Goal: Check status: Check status

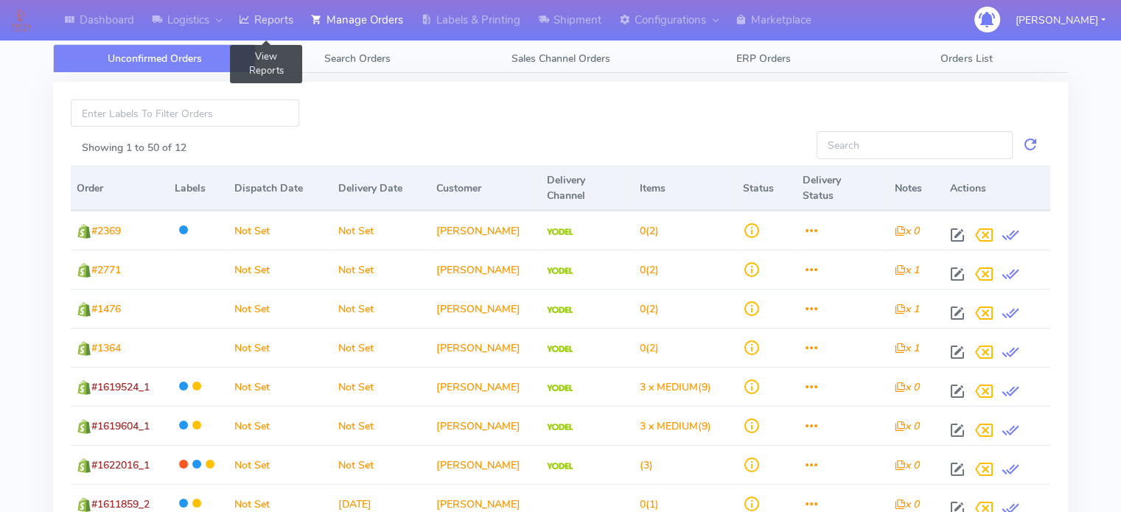
click at [291, 25] on link "Reports" at bounding box center [266, 20] width 72 height 41
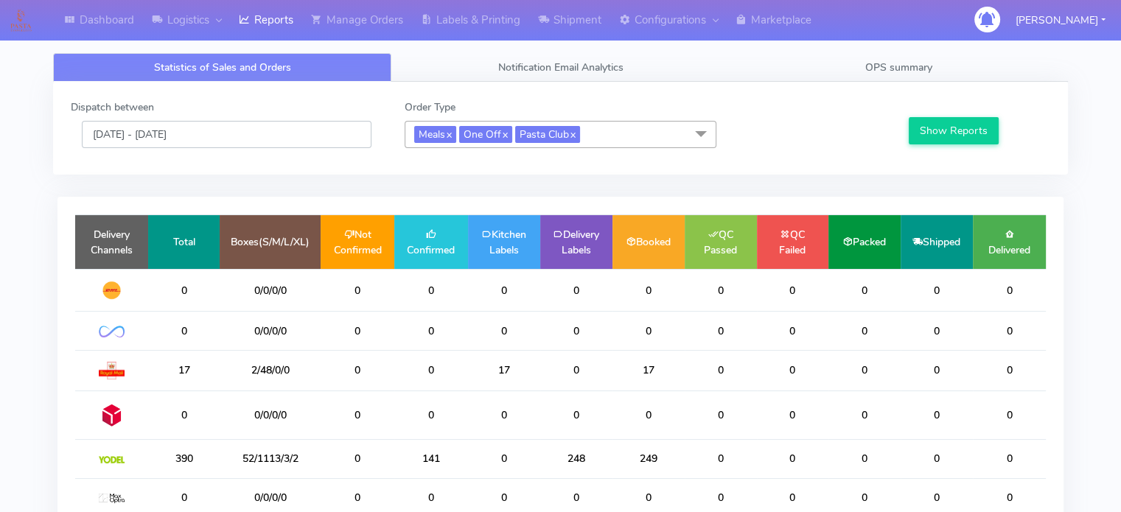
click at [286, 138] on input "[DATE] - [DATE]" at bounding box center [227, 134] width 290 height 27
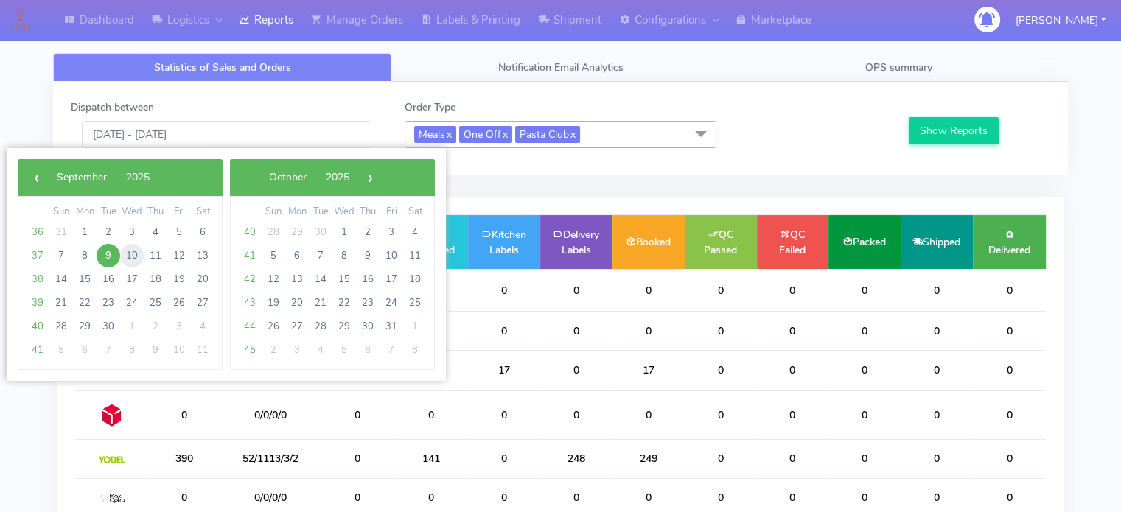
click at [130, 253] on span "10" at bounding box center [132, 256] width 24 height 24
type input "[DATE] - [DATE]"
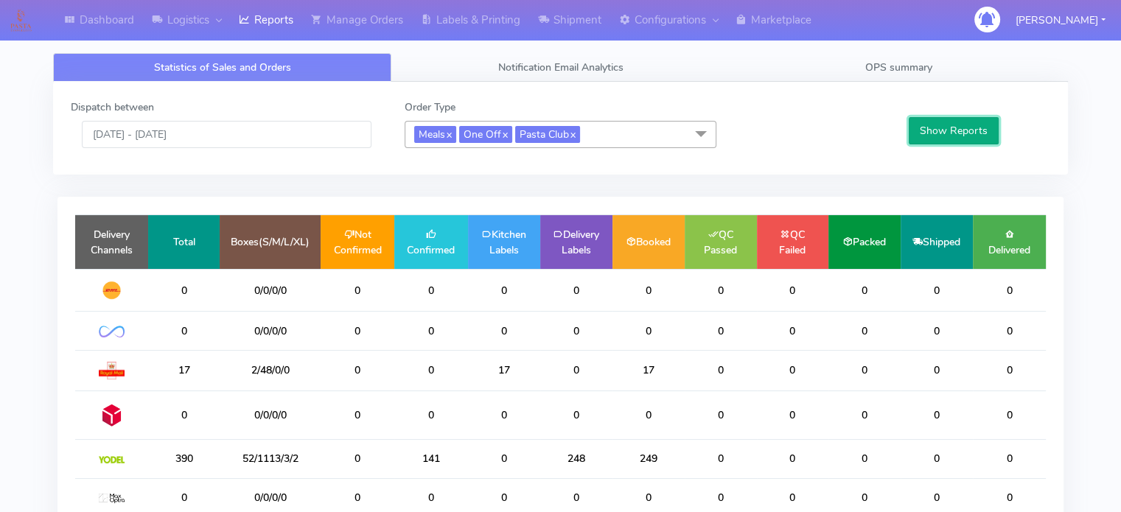
click at [936, 122] on button "Show Reports" at bounding box center [953, 130] width 91 height 27
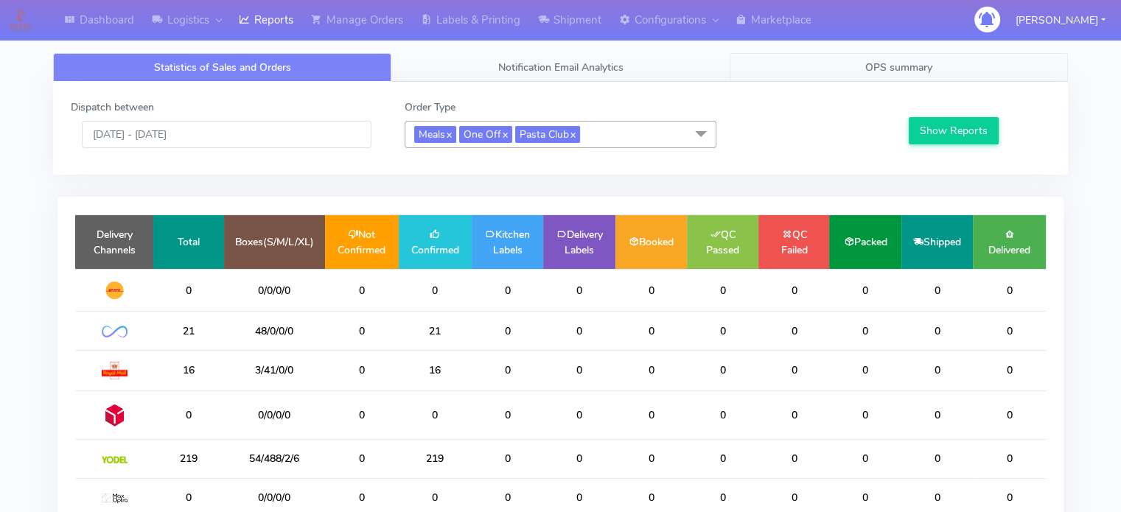
click at [865, 65] on span "OPS summary" at bounding box center [898, 67] width 67 height 14
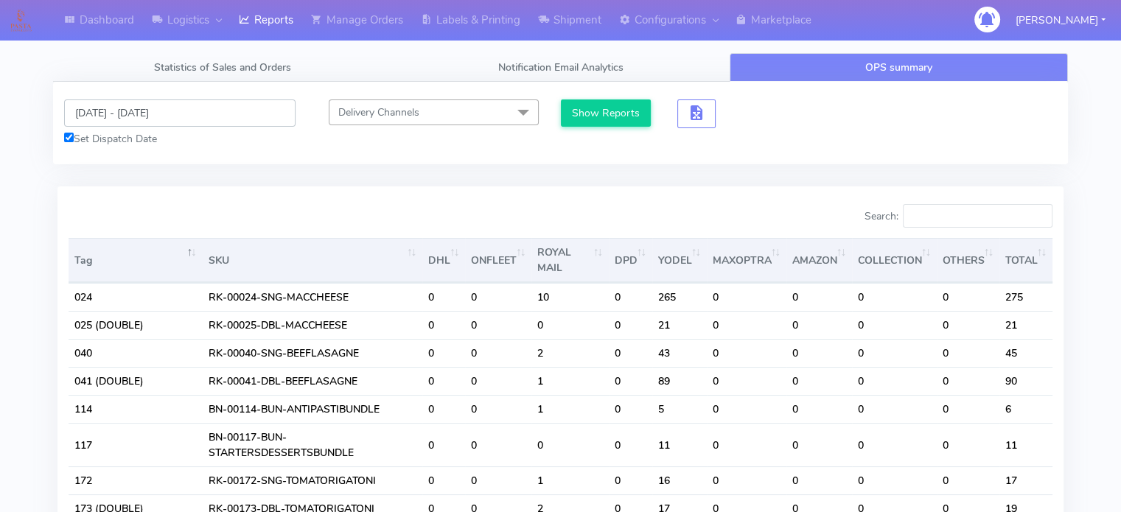
click at [233, 108] on input "[DATE] - [DATE]" at bounding box center [179, 112] width 231 height 27
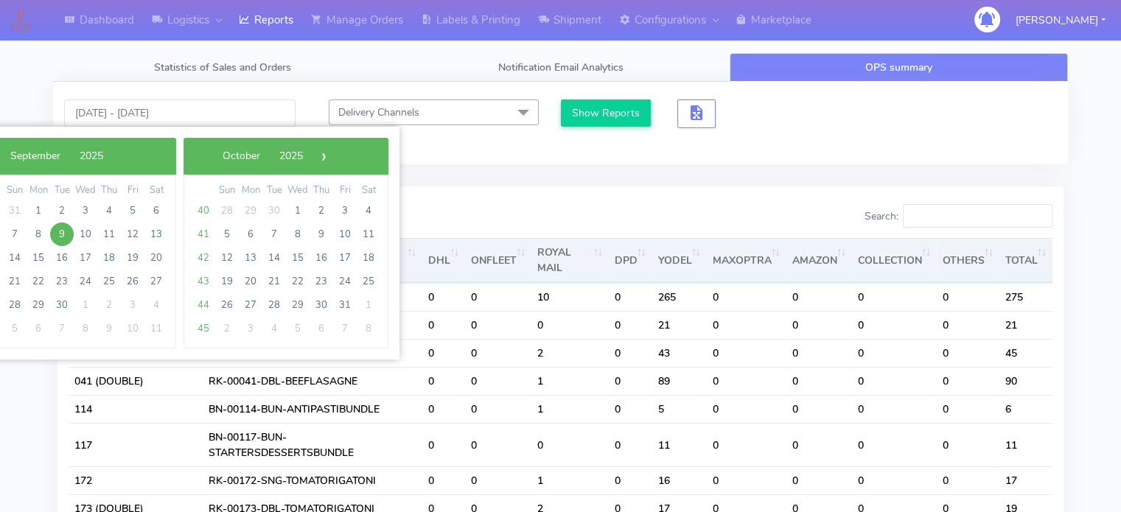
click at [68, 235] on span "9" at bounding box center [62, 235] width 24 height 24
click at [127, 232] on span "12" at bounding box center [133, 235] width 24 height 24
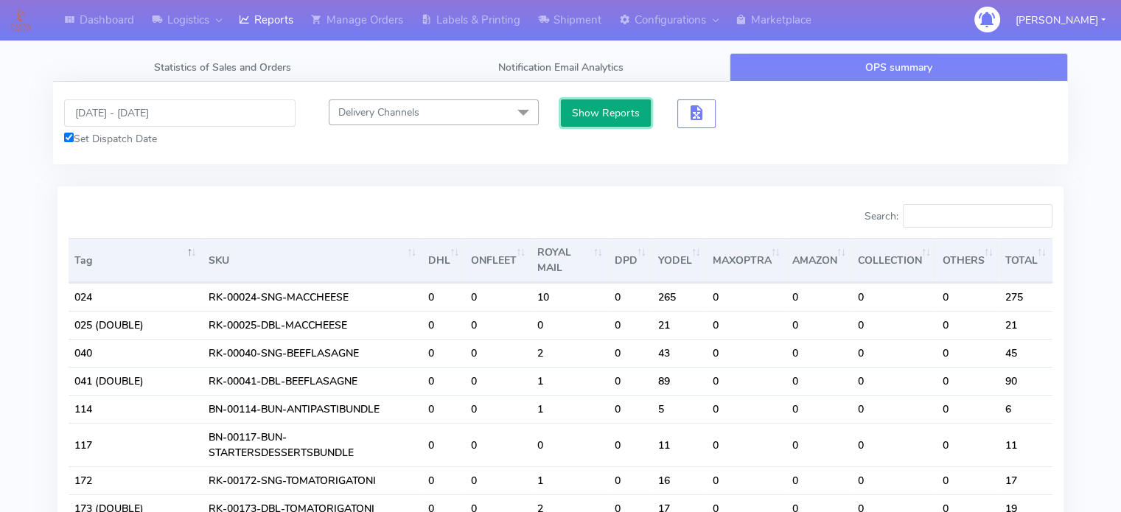
click at [615, 108] on button "Show Reports" at bounding box center [606, 112] width 91 height 27
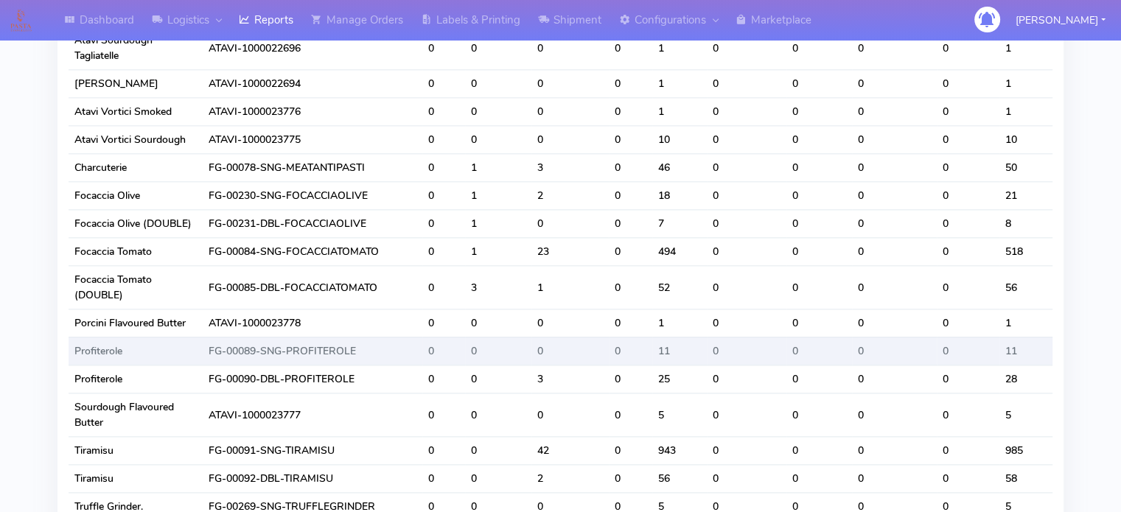
scroll to position [1877, 0]
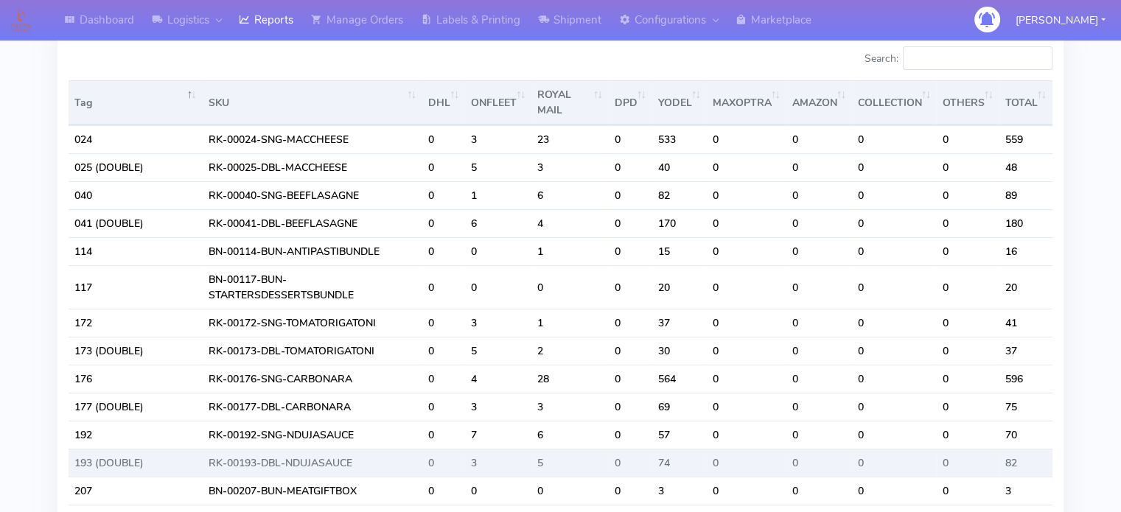
scroll to position [0, 0]
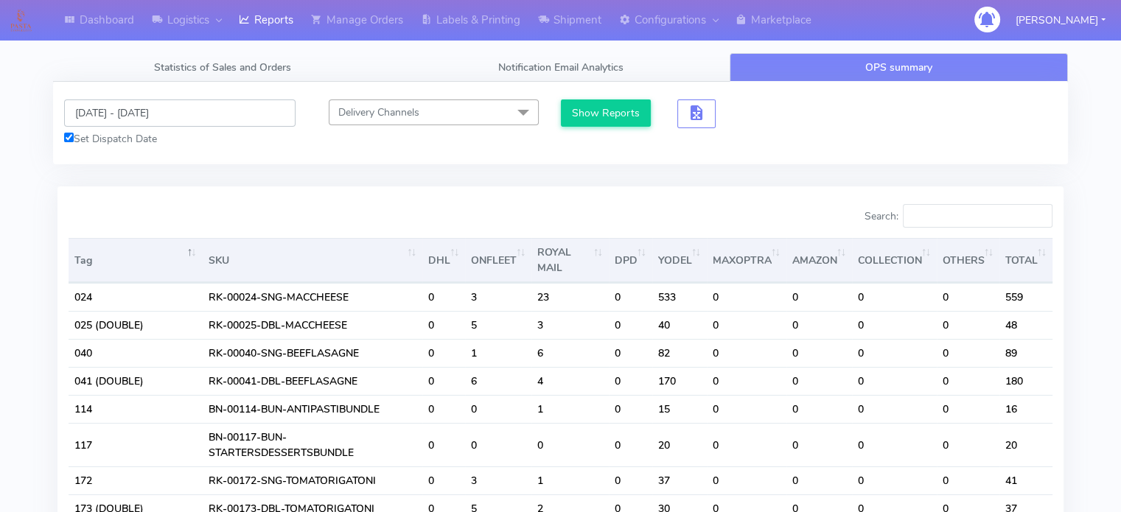
click at [223, 107] on input "[DATE] - [DATE]" at bounding box center [179, 112] width 231 height 27
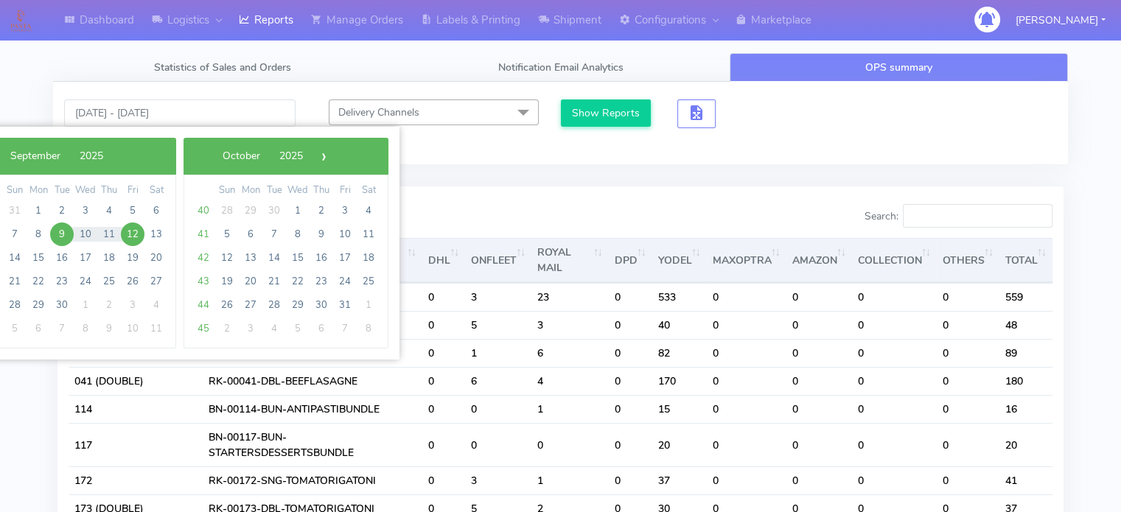
click at [64, 235] on span "9" at bounding box center [62, 235] width 24 height 24
click at [40, 253] on span "15" at bounding box center [39, 258] width 24 height 24
type input "[DATE] - [DATE]"
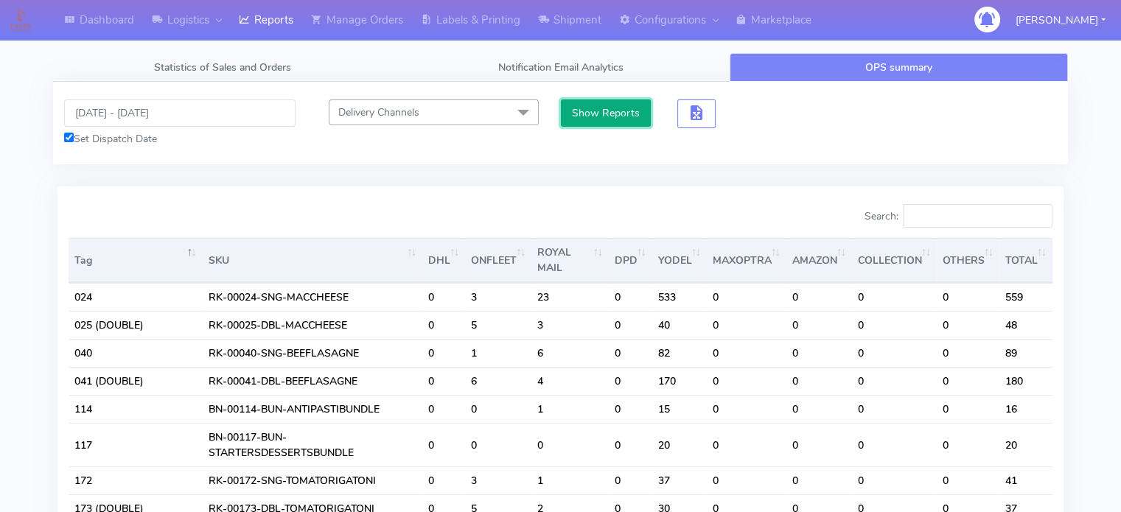
click at [599, 114] on button "Show Reports" at bounding box center [606, 112] width 91 height 27
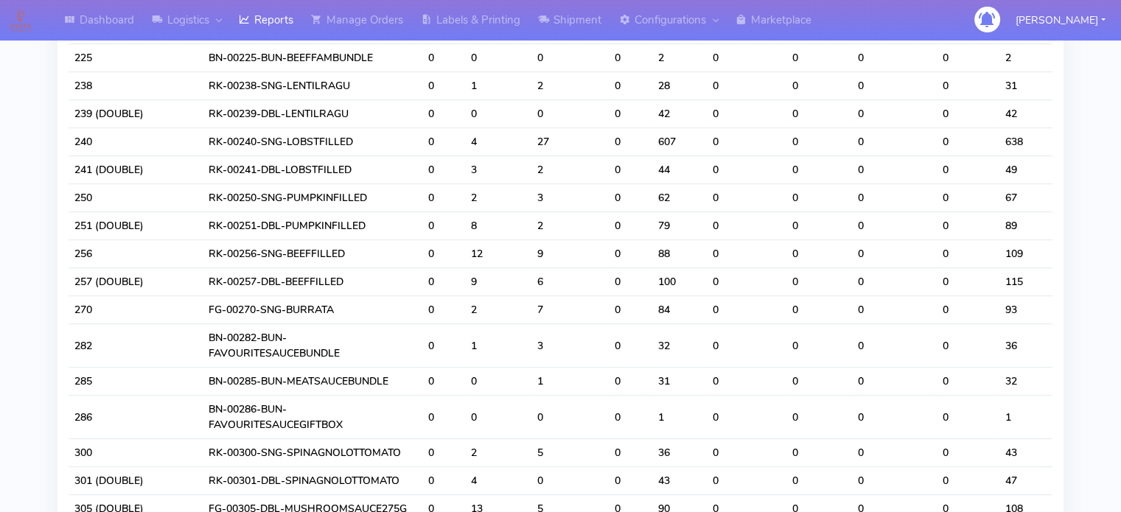
scroll to position [737, 0]
